Goal: Task Accomplishment & Management: Manage account settings

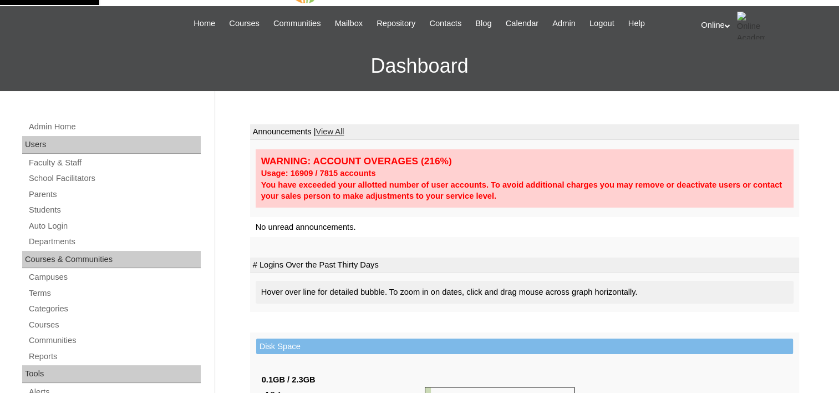
scroll to position [55, 0]
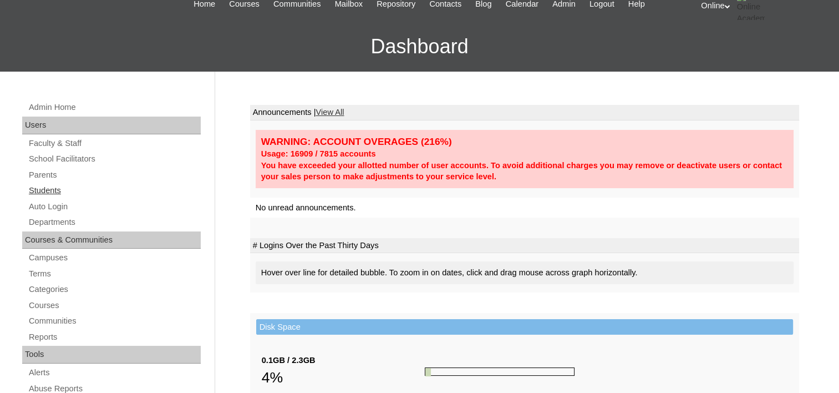
click at [48, 186] on link "Students" at bounding box center [114, 191] width 173 height 14
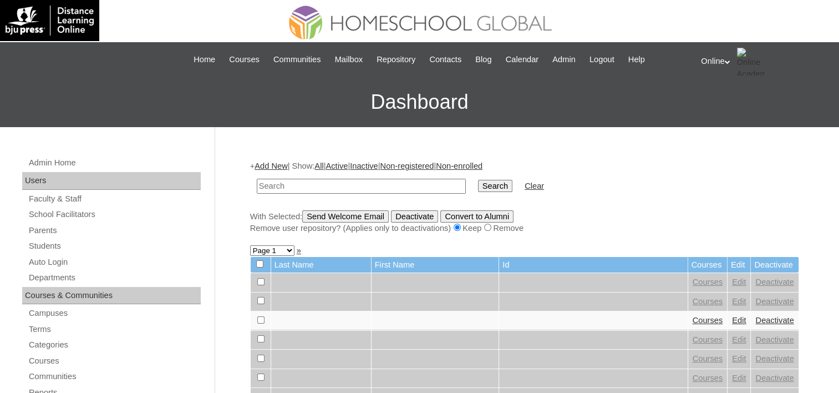
click at [347, 176] on td at bounding box center [361, 186] width 220 height 26
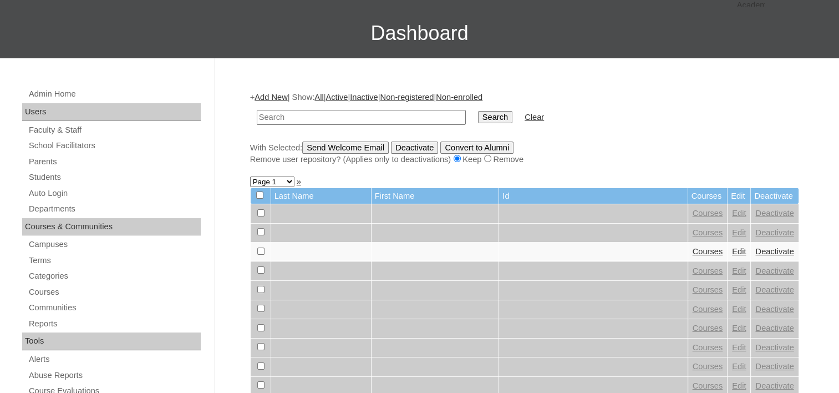
scroll to position [66, 0]
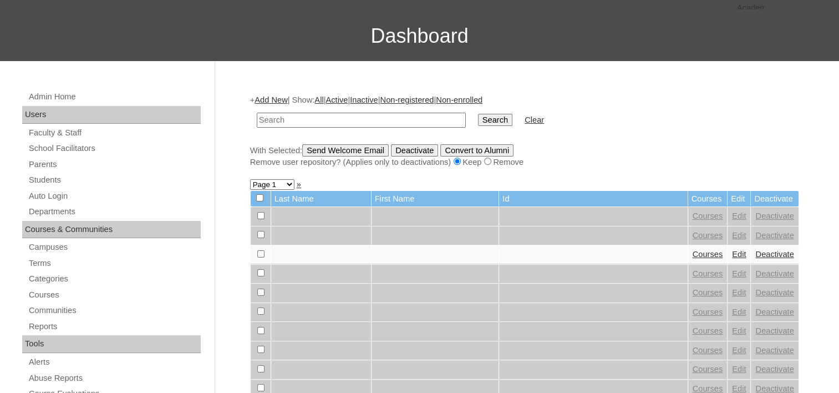
click at [342, 126] on td at bounding box center [361, 120] width 220 height 26
click at [342, 116] on input "text" at bounding box center [361, 120] width 209 height 15
type input "River Eustaquio"
click at [478, 115] on input "Search" at bounding box center [495, 120] width 34 height 12
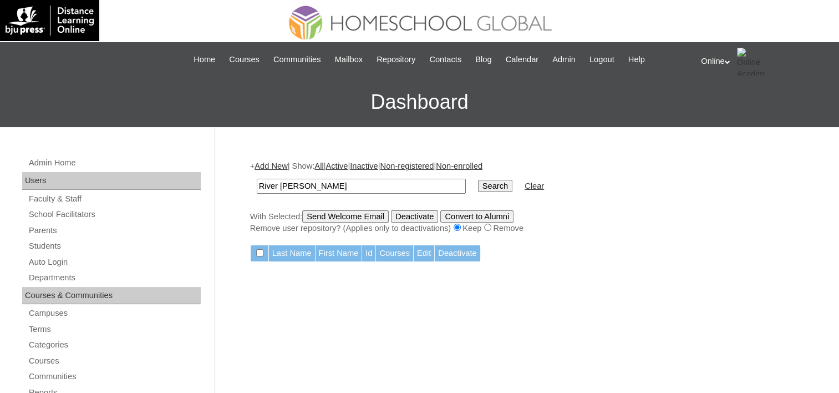
click at [302, 182] on input "River [PERSON_NAME]" at bounding box center [361, 186] width 209 height 15
type input "River"
click at [478, 180] on input "Search" at bounding box center [495, 186] width 34 height 12
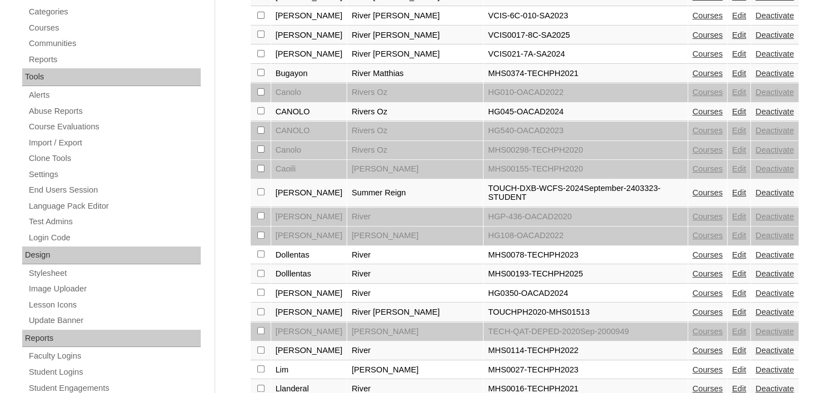
scroll to position [444, 0]
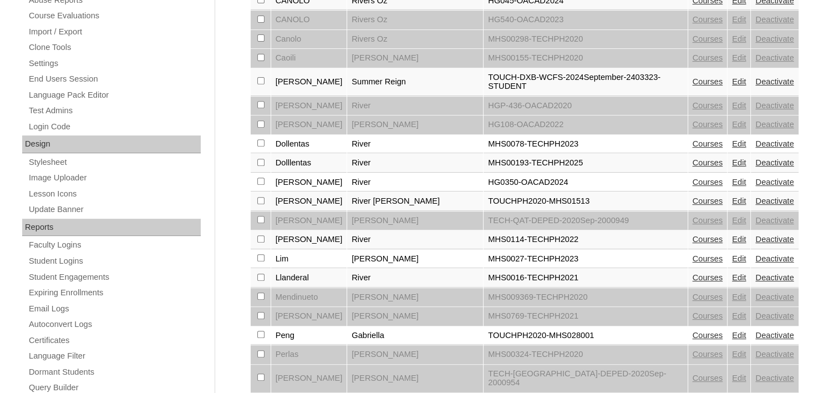
click at [732, 177] on link "Edit" at bounding box center [739, 181] width 14 height 9
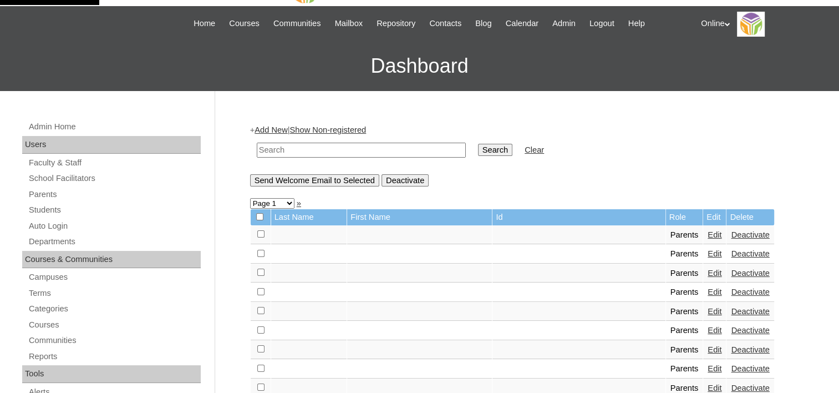
scroll to position [55, 0]
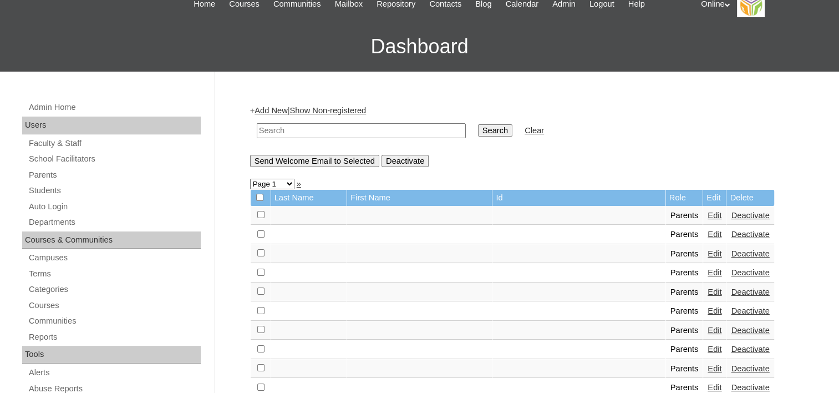
click at [289, 129] on input "text" at bounding box center [361, 130] width 209 height 15
type input "River"
click at [478, 124] on input "Search" at bounding box center [495, 130] width 34 height 12
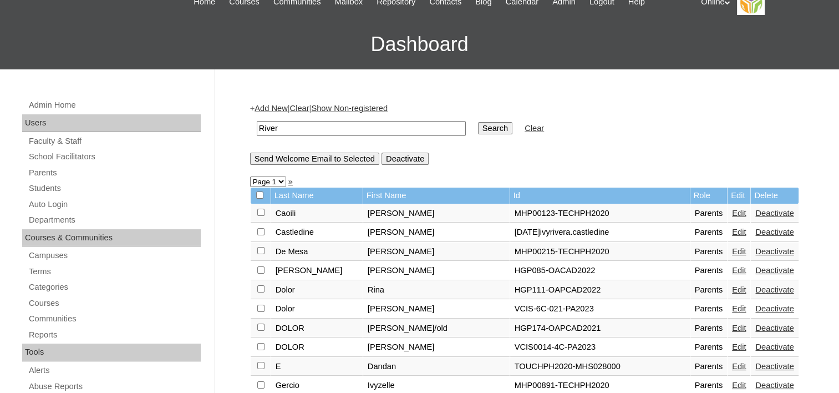
scroll to position [55, 0]
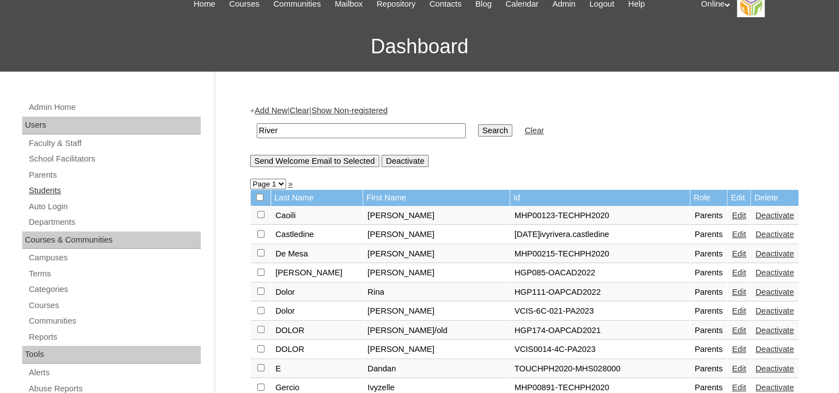
click at [31, 192] on link "Students" at bounding box center [114, 191] width 173 height 14
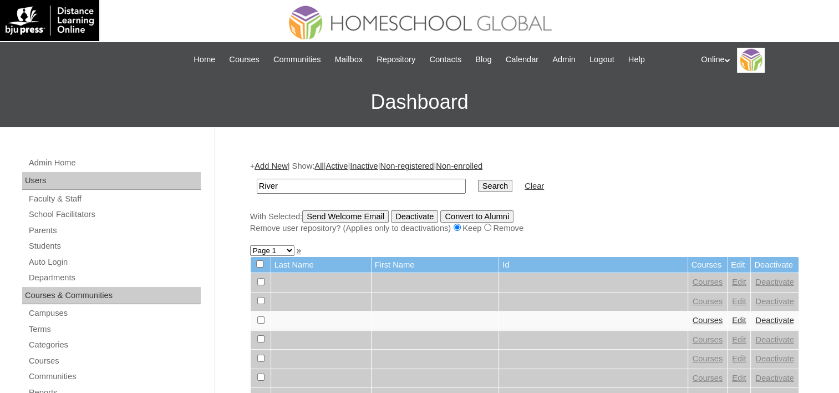
type input "River"
click at [478, 180] on input "Search" at bounding box center [495, 186] width 34 height 12
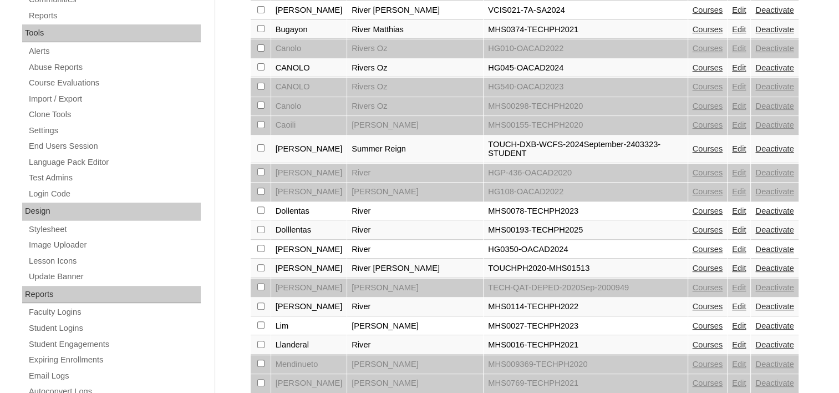
scroll to position [388, 0]
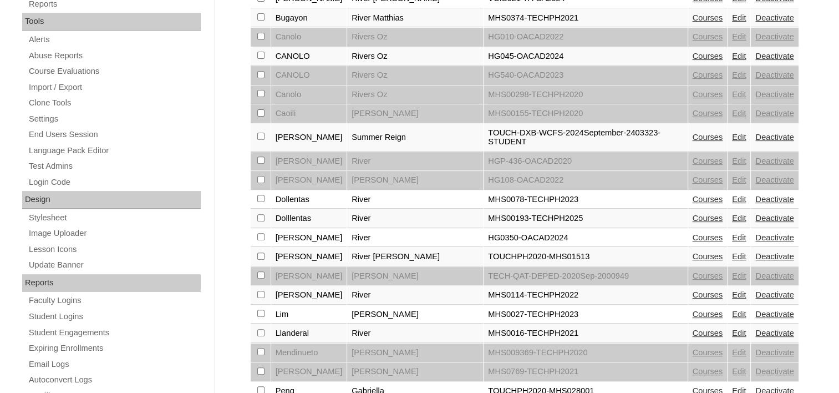
click at [693, 233] on link "Courses" at bounding box center [708, 237] width 30 height 9
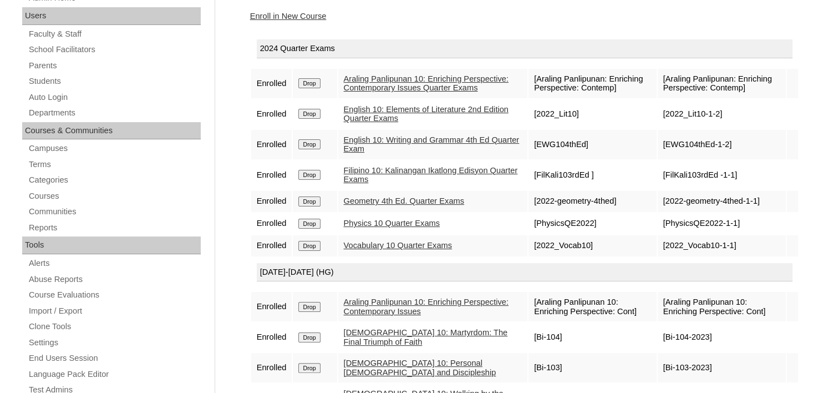
scroll to position [166, 0]
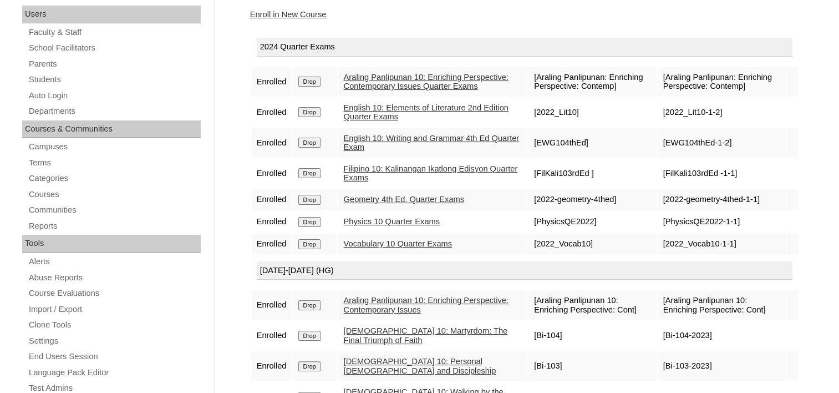
click at [311, 195] on input "Drop" at bounding box center [309, 200] width 22 height 10
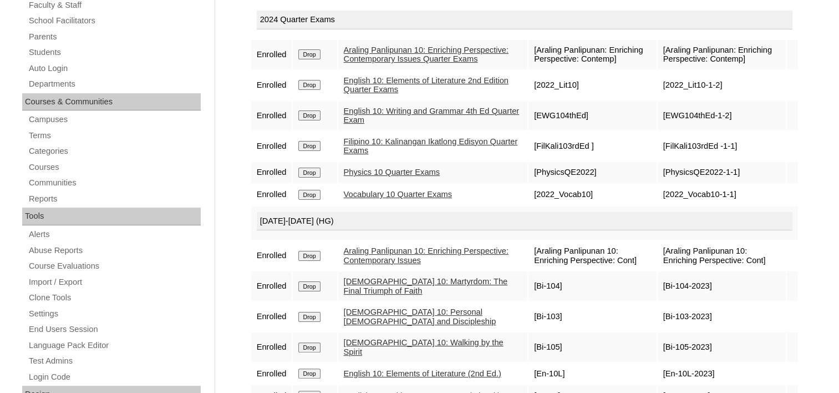
scroll to position [222, 0]
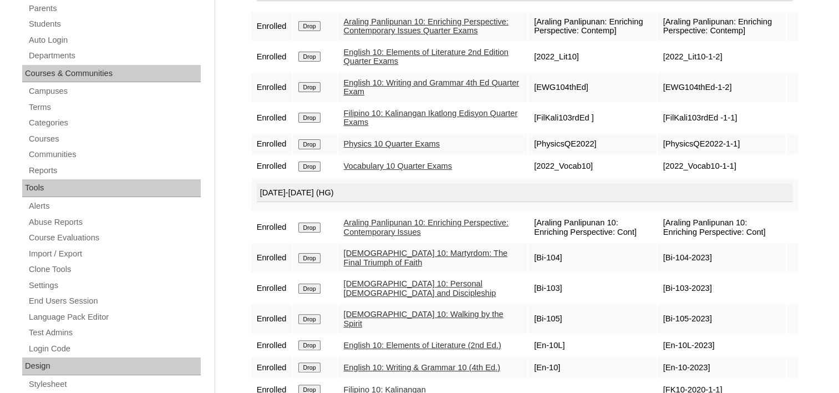
click at [312, 145] on input "Drop" at bounding box center [309, 144] width 22 height 10
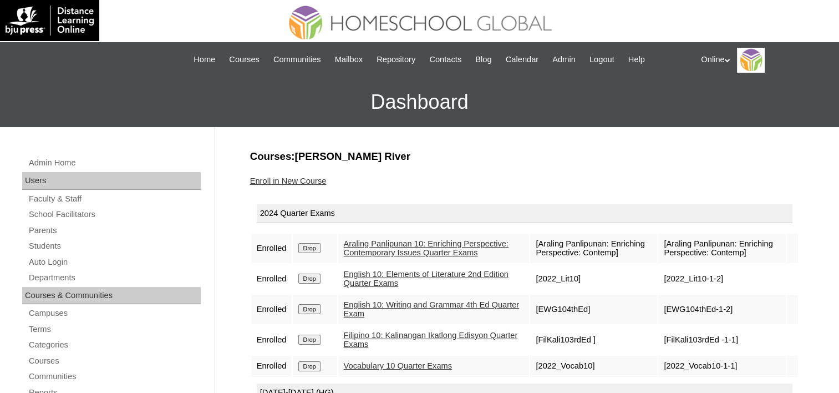
click at [304, 179] on link "Enroll in New Course" at bounding box center [288, 180] width 77 height 9
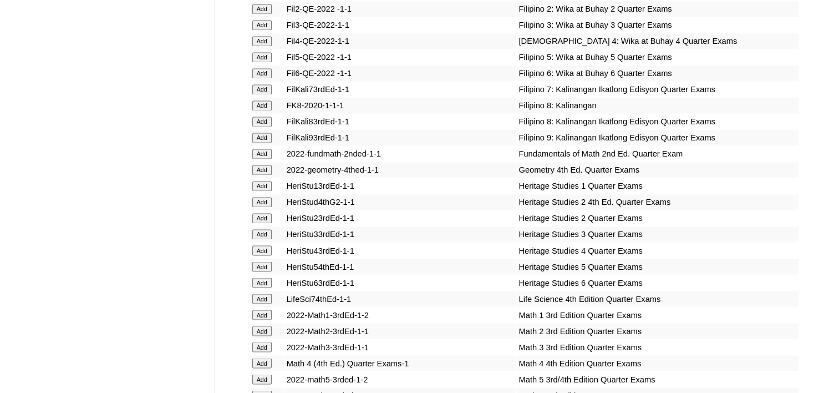
scroll to position [6210, 0]
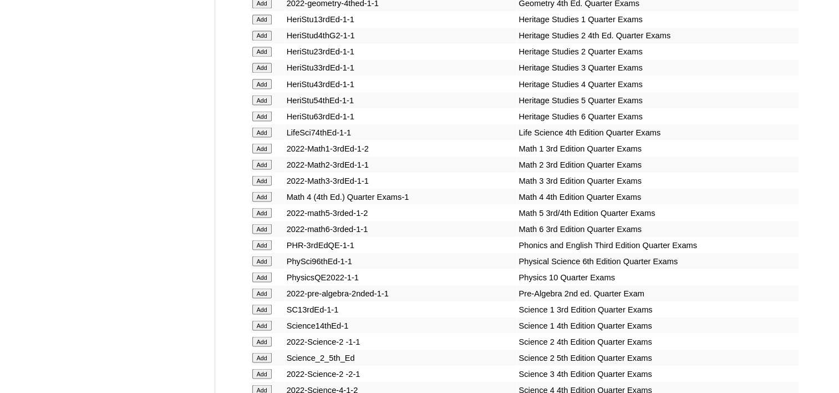
click at [255, 272] on input "Add" at bounding box center [261, 277] width 19 height 10
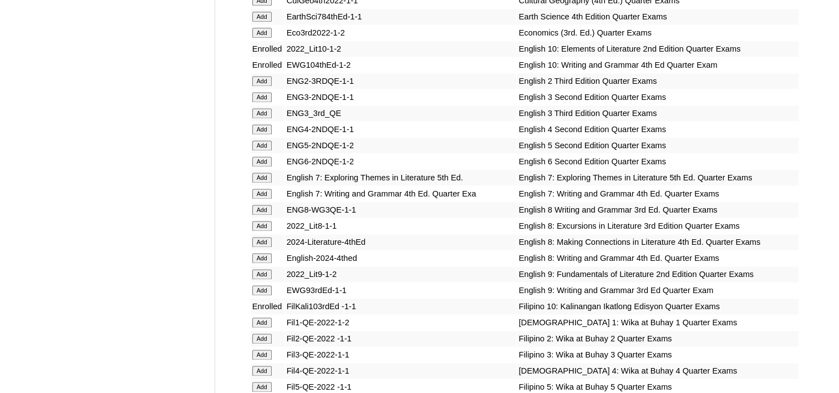
scroll to position [5877, 0]
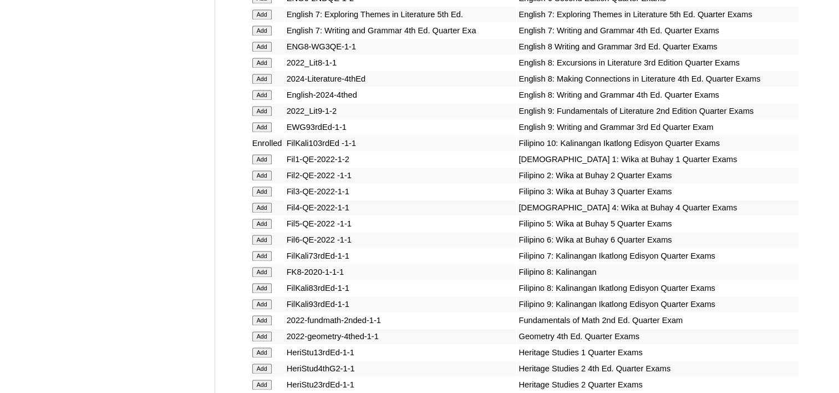
click at [259, 331] on input "Add" at bounding box center [261, 336] width 19 height 10
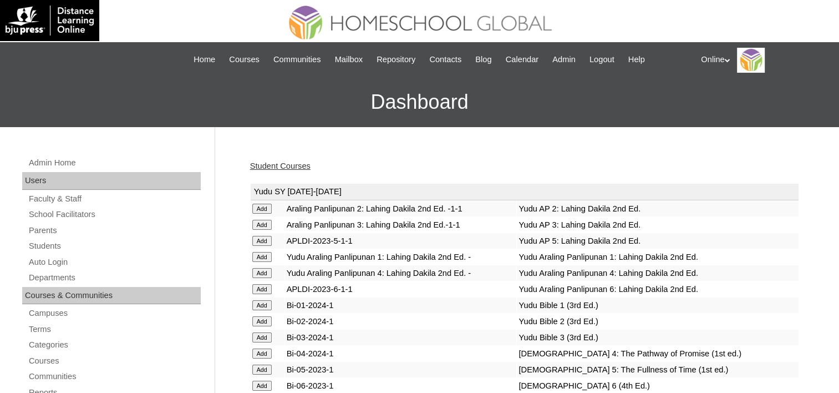
click at [717, 60] on div "Online My Profile My Settings Logout" at bounding box center [764, 60] width 127 height 25
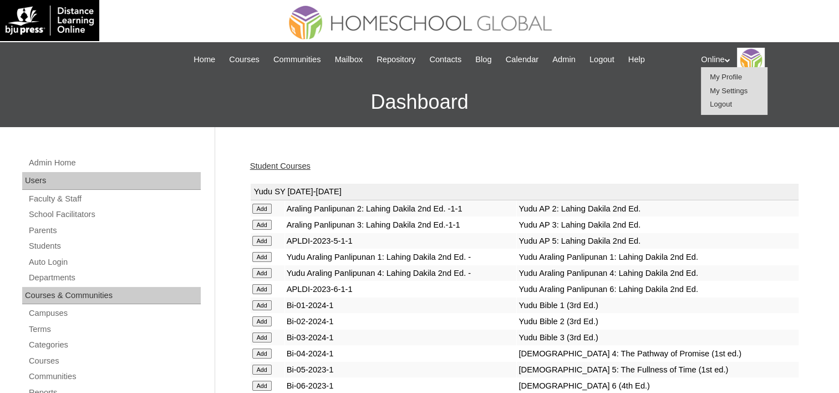
click at [730, 101] on span "Logout" at bounding box center [721, 104] width 22 height 8
